Goal: Information Seeking & Learning: Learn about a topic

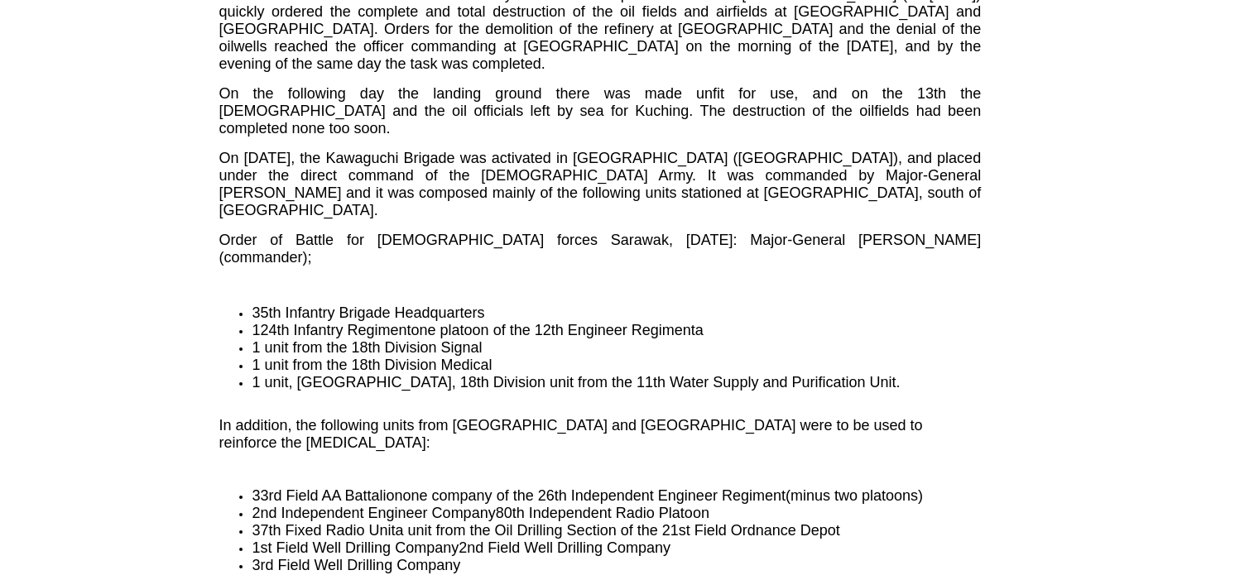
scroll to position [3808, 0]
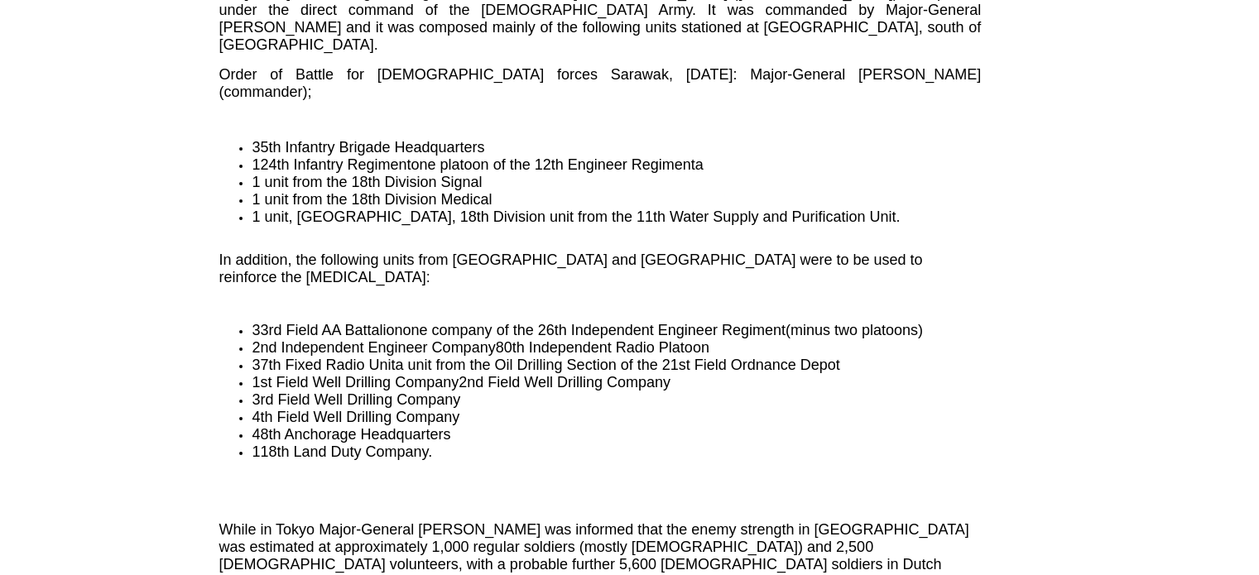
drag, startPoint x: 371, startPoint y: 230, endPoint x: 390, endPoint y: 267, distance: 41.8
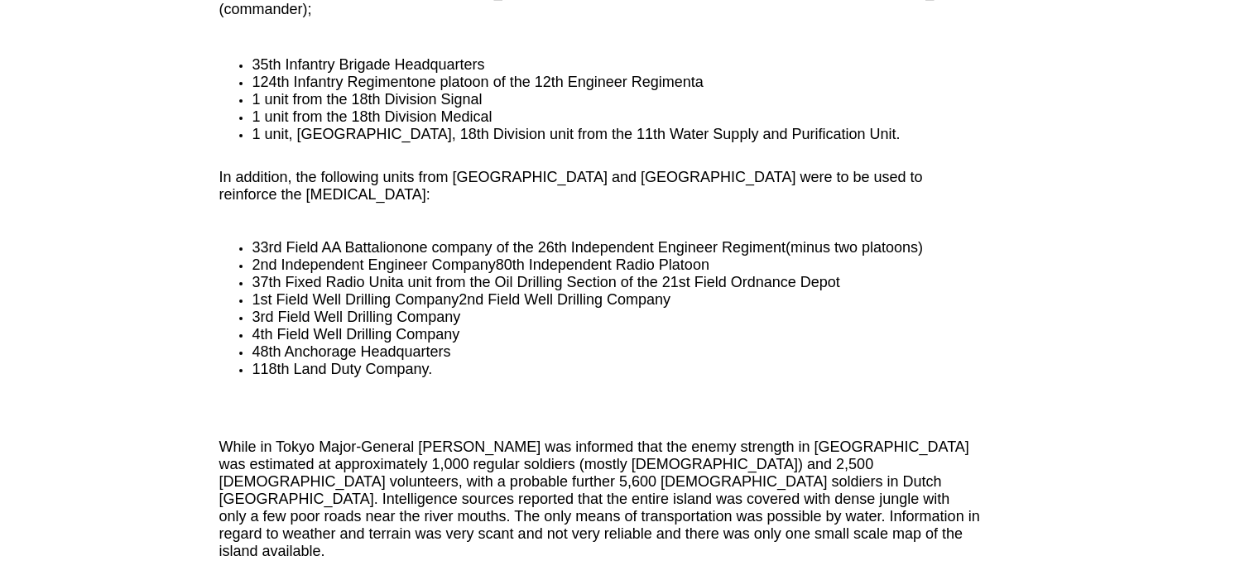
drag, startPoint x: 272, startPoint y: 248, endPoint x: 309, endPoint y: 251, distance: 37.3
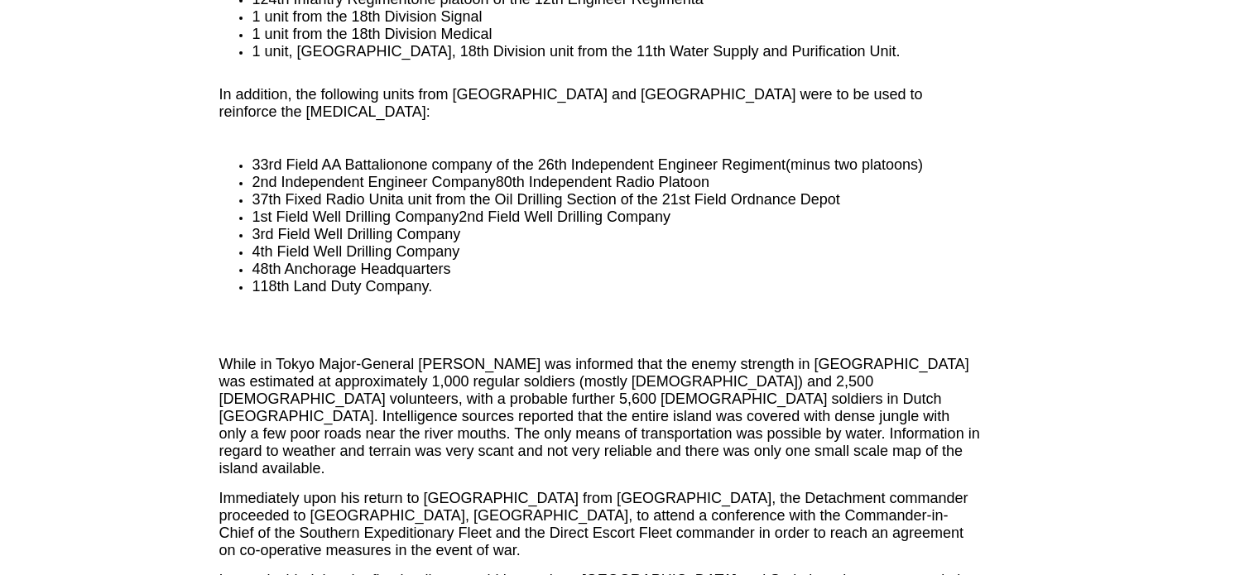
scroll to position [4056, 0]
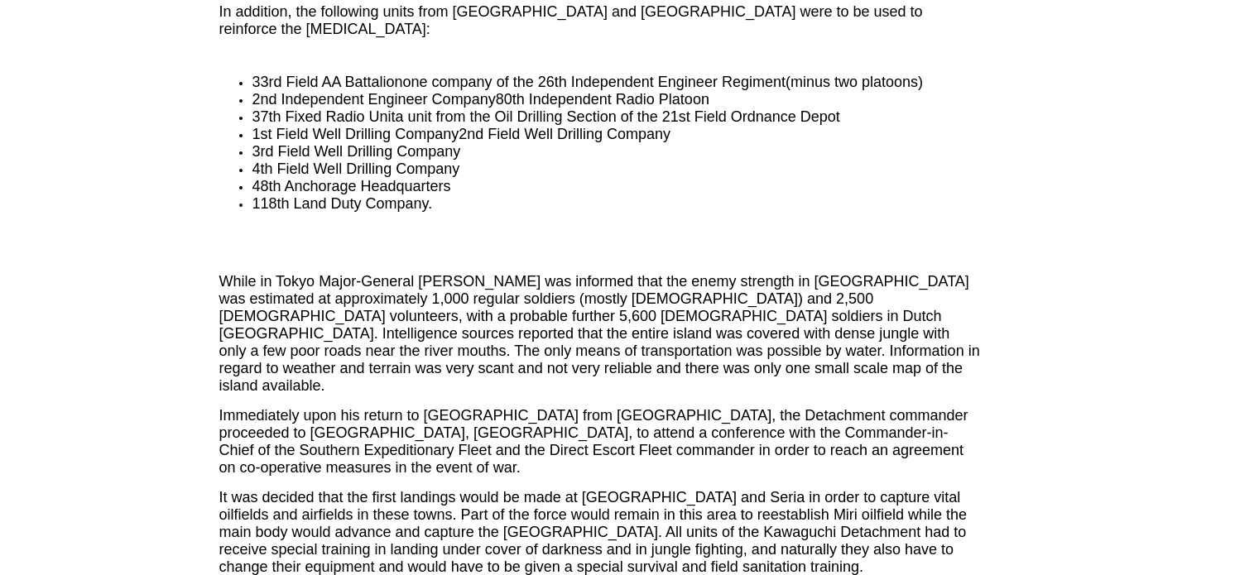
drag, startPoint x: 253, startPoint y: 214, endPoint x: 276, endPoint y: 257, distance: 47.8
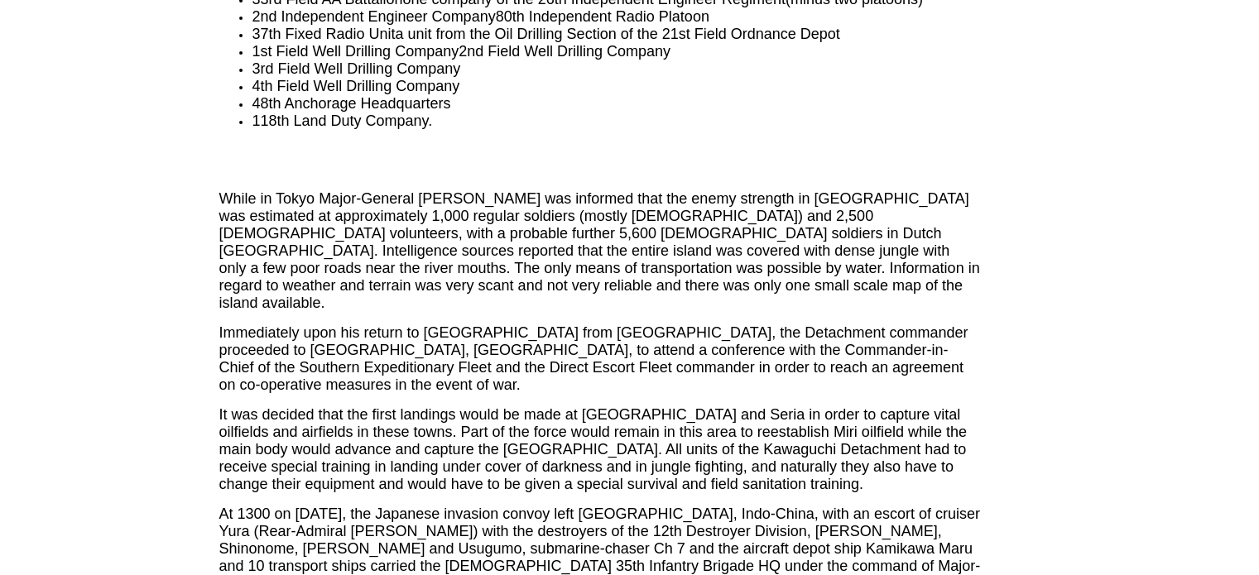
scroll to position [4305, 0]
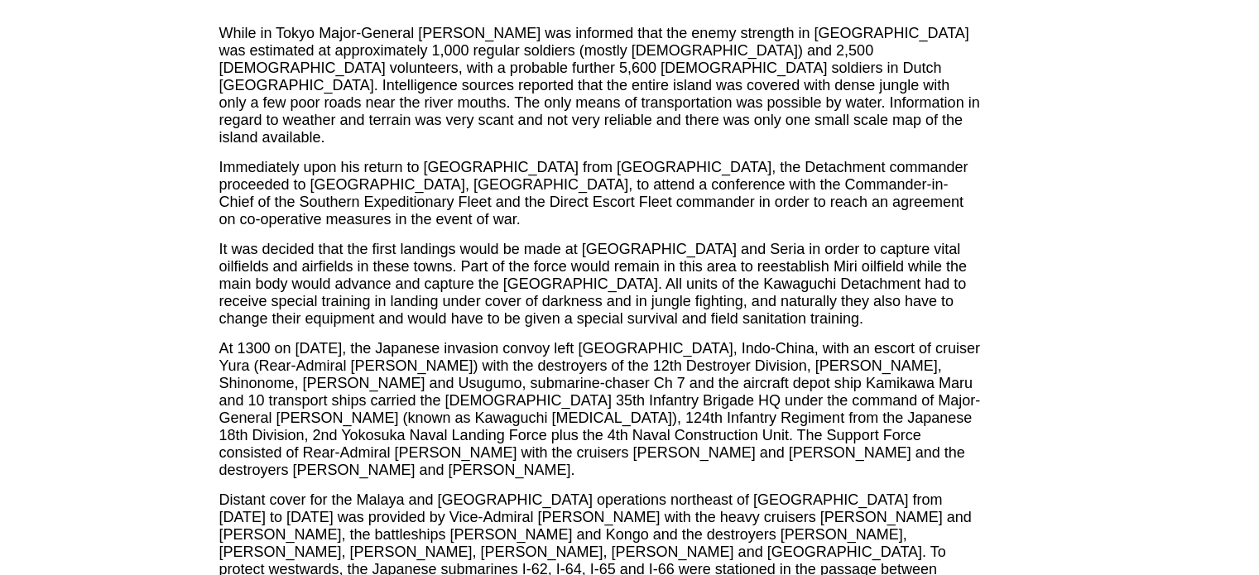
drag, startPoint x: 229, startPoint y: 38, endPoint x: 366, endPoint y: 103, distance: 151.4
drag, startPoint x: 232, startPoint y: 78, endPoint x: 539, endPoint y: 307, distance: 383.3
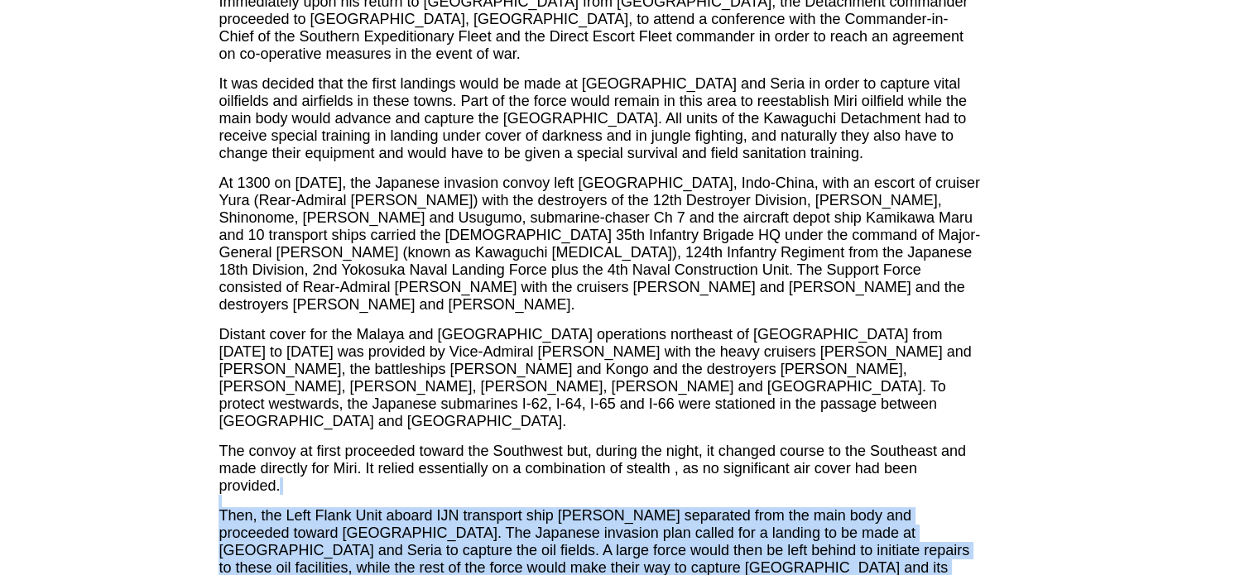
scroll to position [4553, 0]
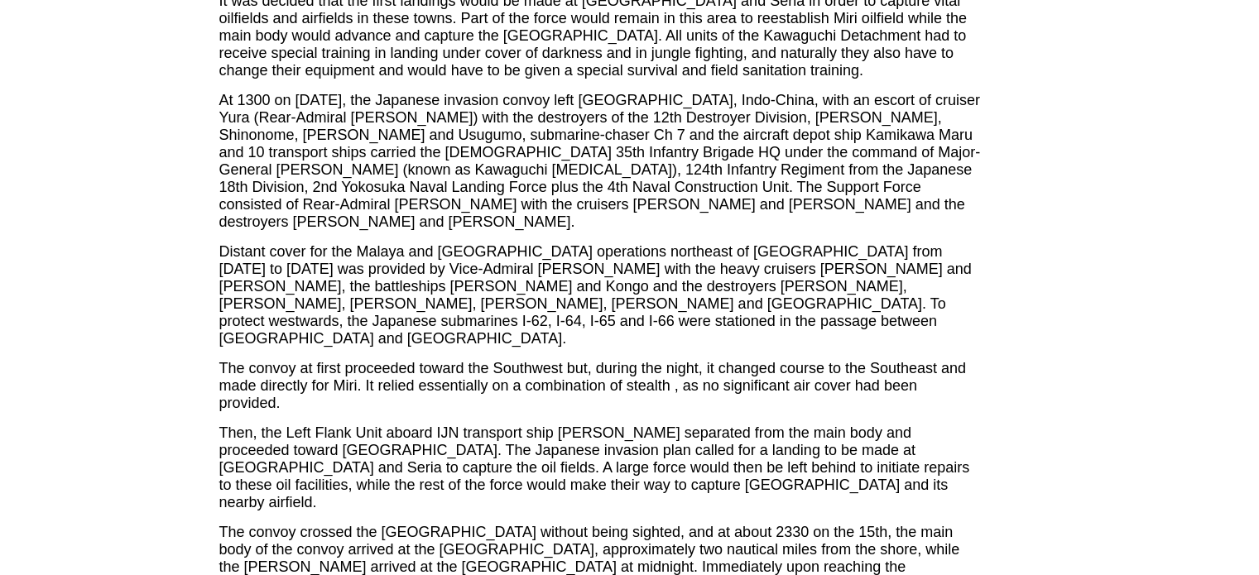
drag, startPoint x: 358, startPoint y: 168, endPoint x: 541, endPoint y: 257, distance: 203.6
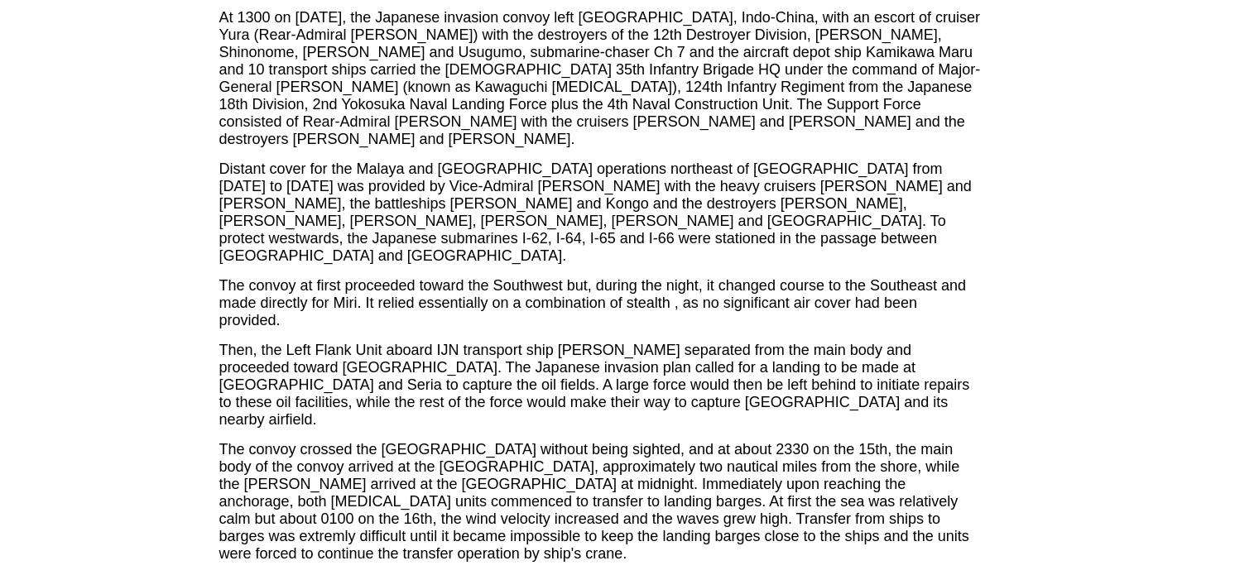
drag, startPoint x: 266, startPoint y: 205, endPoint x: 872, endPoint y: 251, distance: 607.7
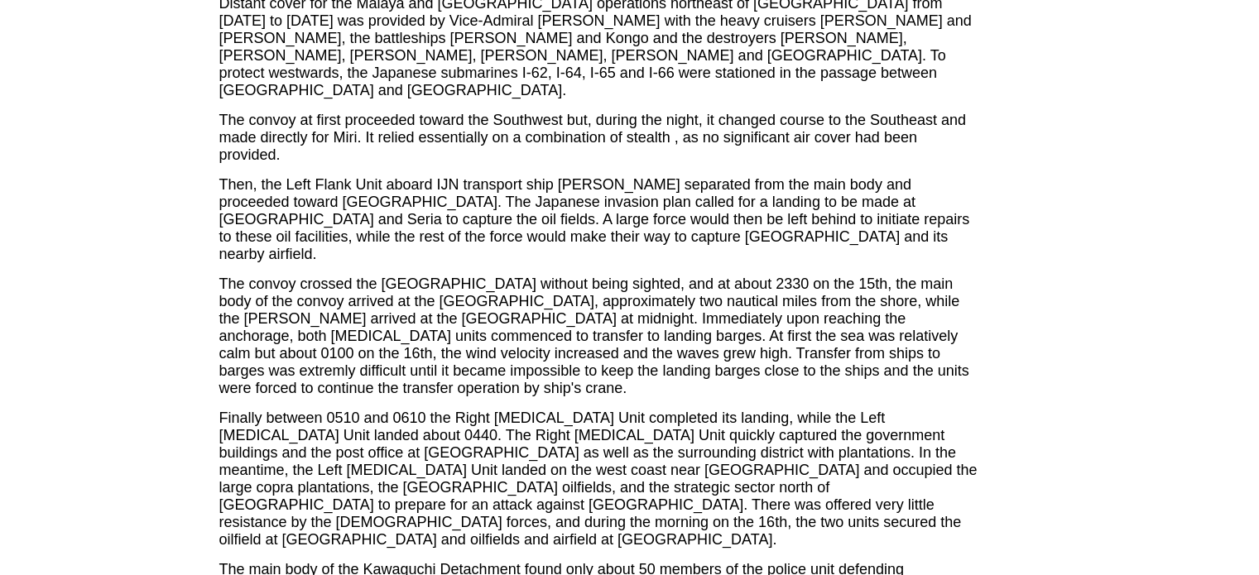
scroll to position [5215, 0]
